Goal: Navigation & Orientation: Find specific page/section

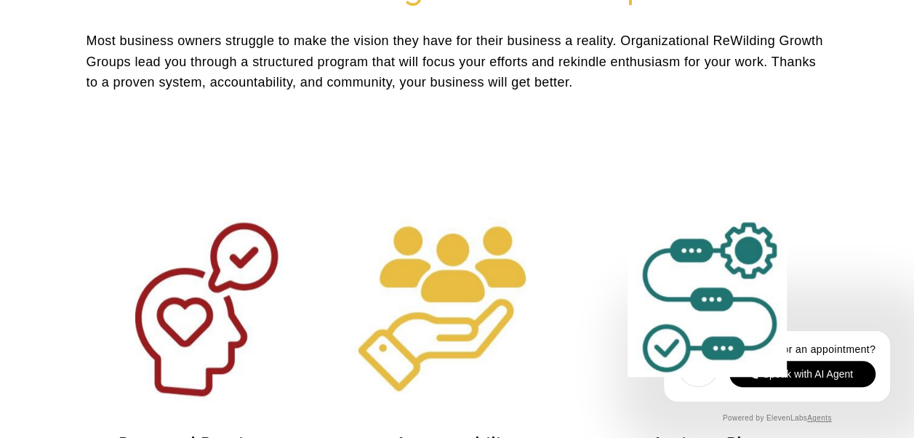
scroll to position [515, 0]
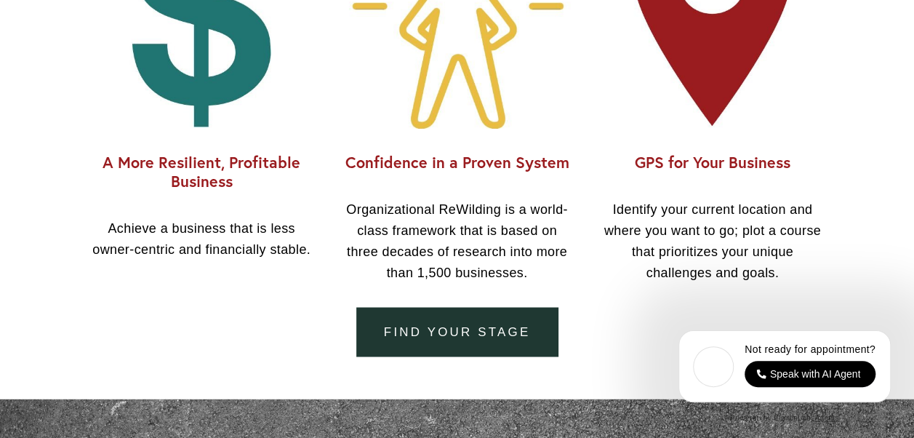
scroll to position [1165, 0]
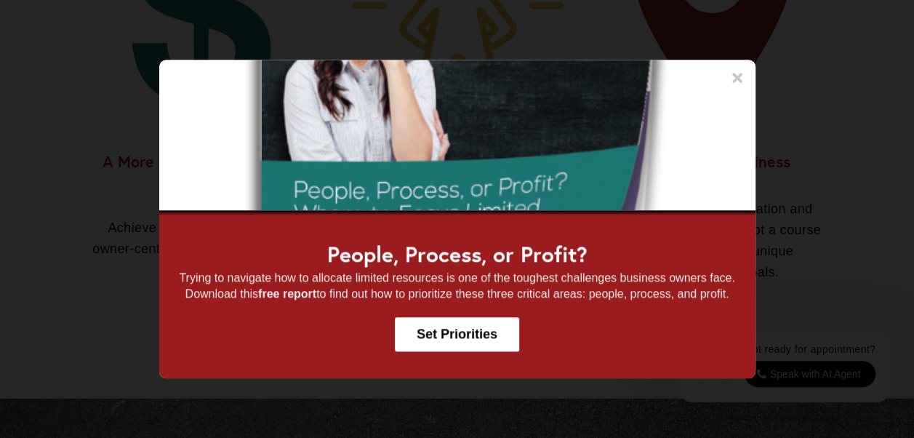
click at [739, 73] on icon at bounding box center [737, 78] width 10 height 10
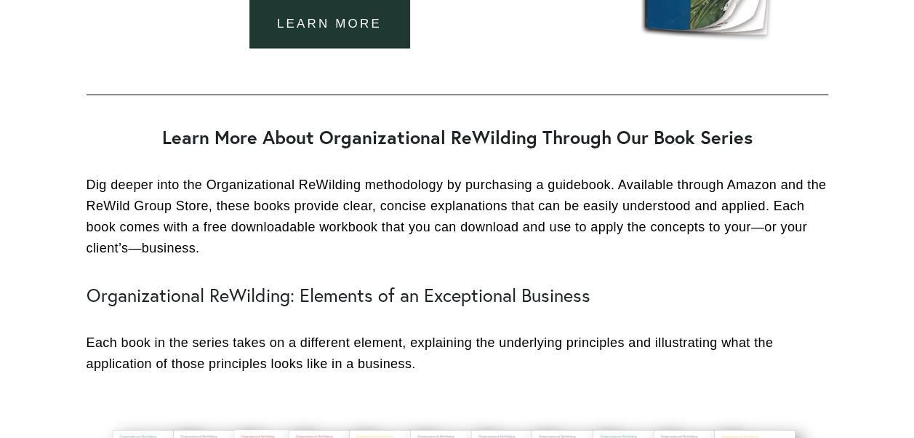
scroll to position [1733, 0]
